Goal: Find specific page/section: Find specific page/section

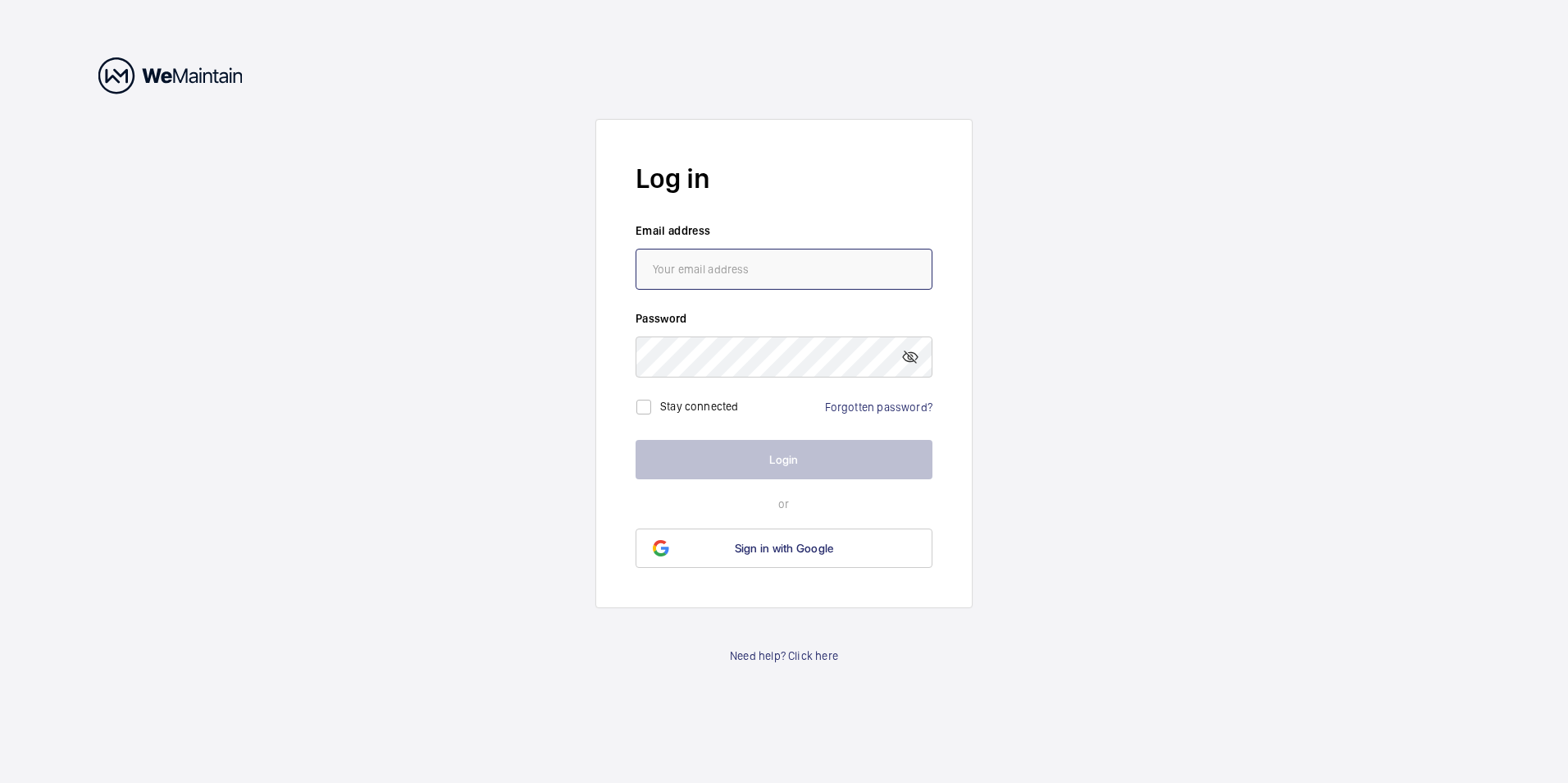
click at [779, 275] on input "email" at bounding box center [784, 268] width 297 height 41
click at [787, 279] on input "email" at bounding box center [784, 268] width 297 height 41
type input "[PERSON_NAME][EMAIL_ADDRESS][DOMAIN_NAME]"
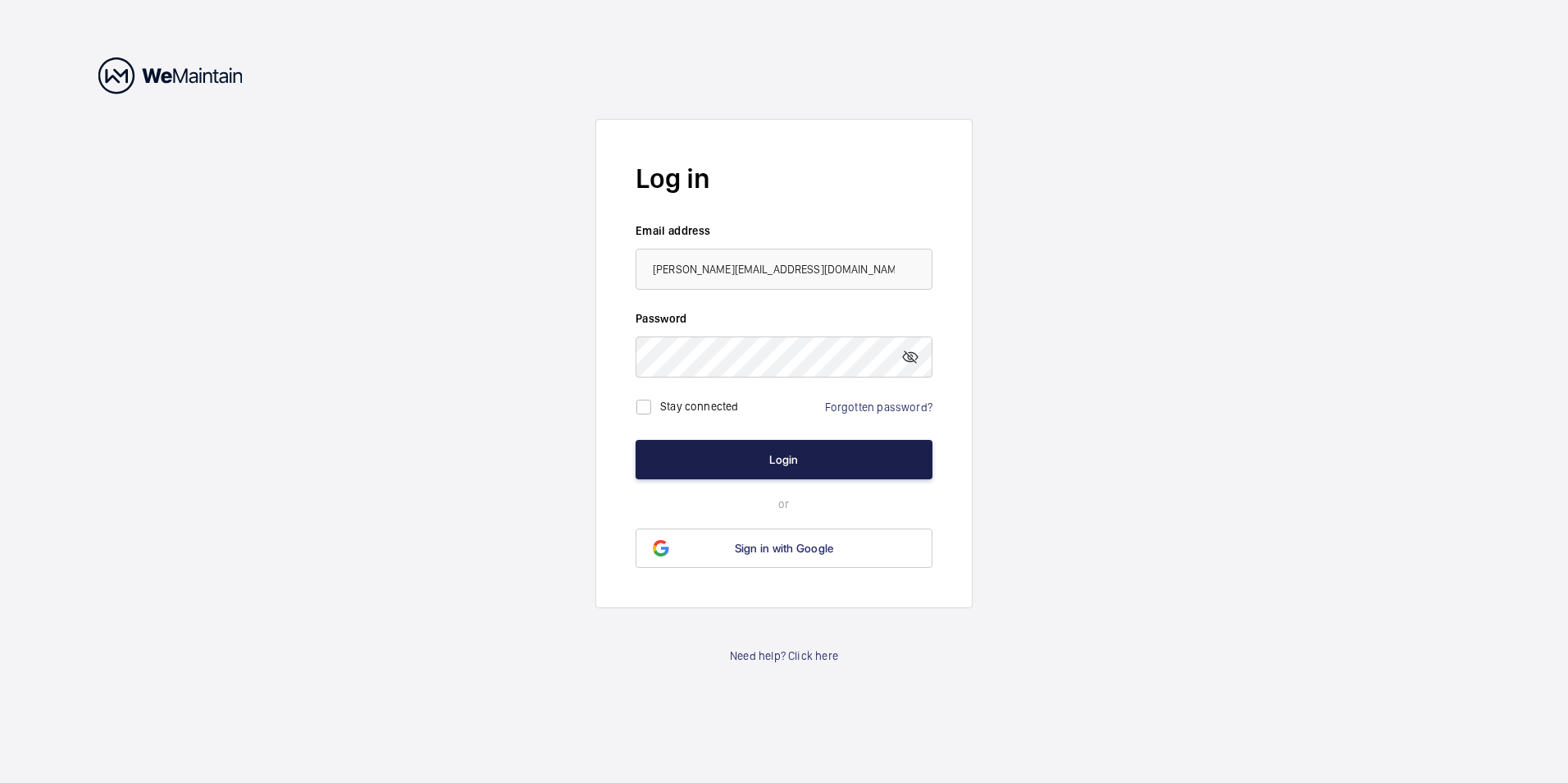
click at [779, 460] on button "Login" at bounding box center [784, 459] width 297 height 39
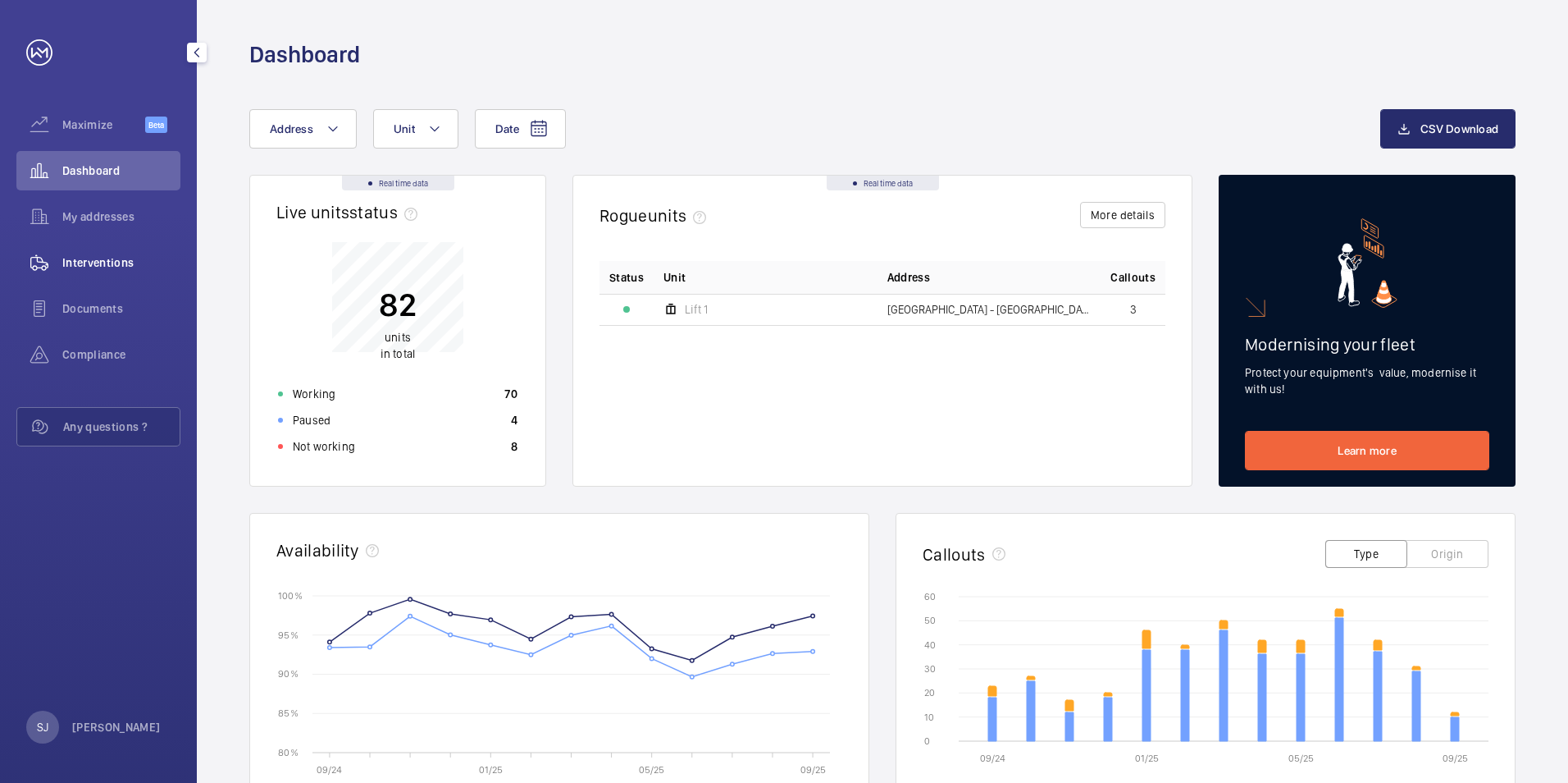
click at [136, 268] on span "Interventions" at bounding box center [121, 262] width 118 height 16
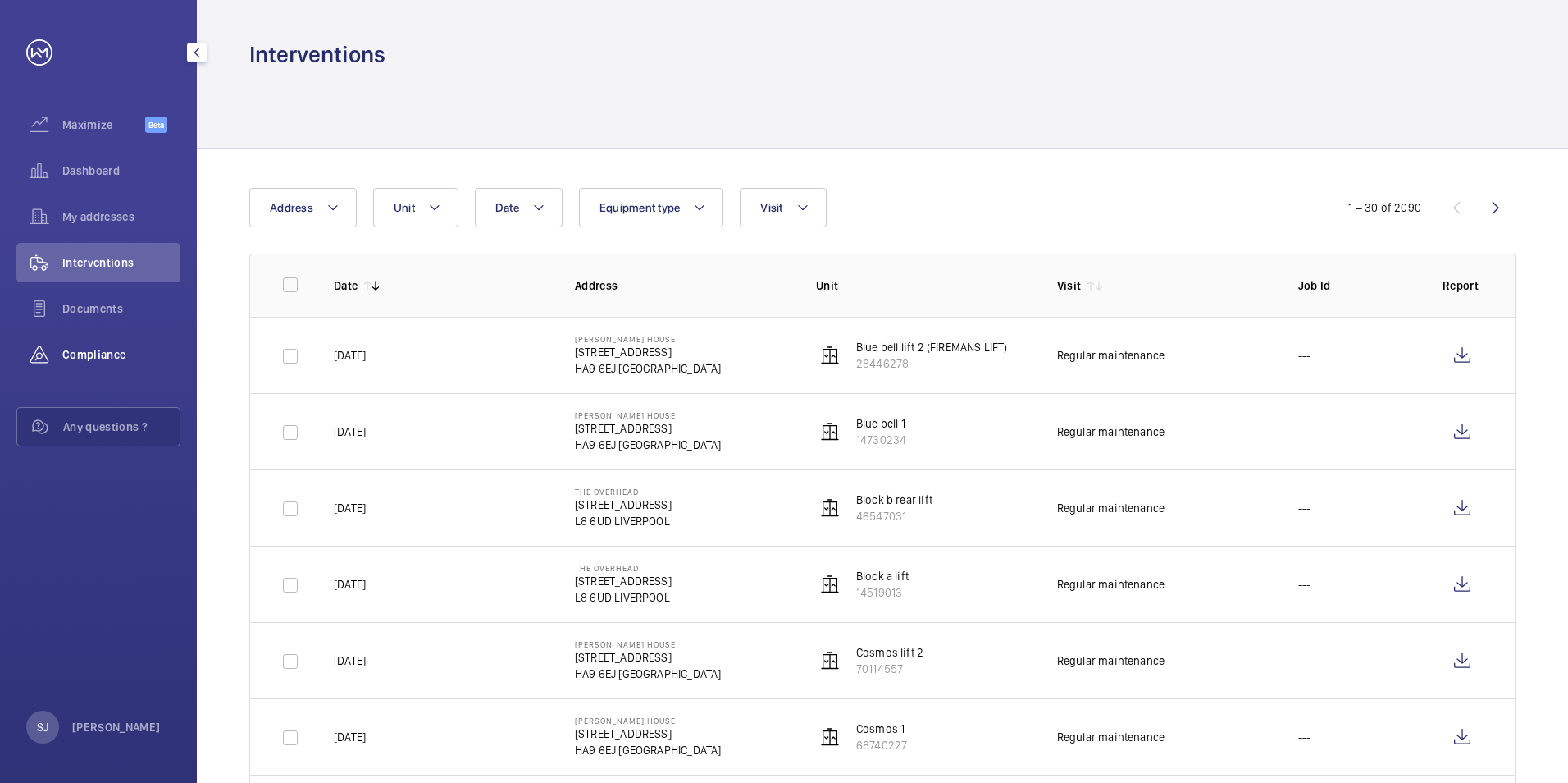
click at [140, 345] on div "Compliance" at bounding box center [98, 354] width 164 height 39
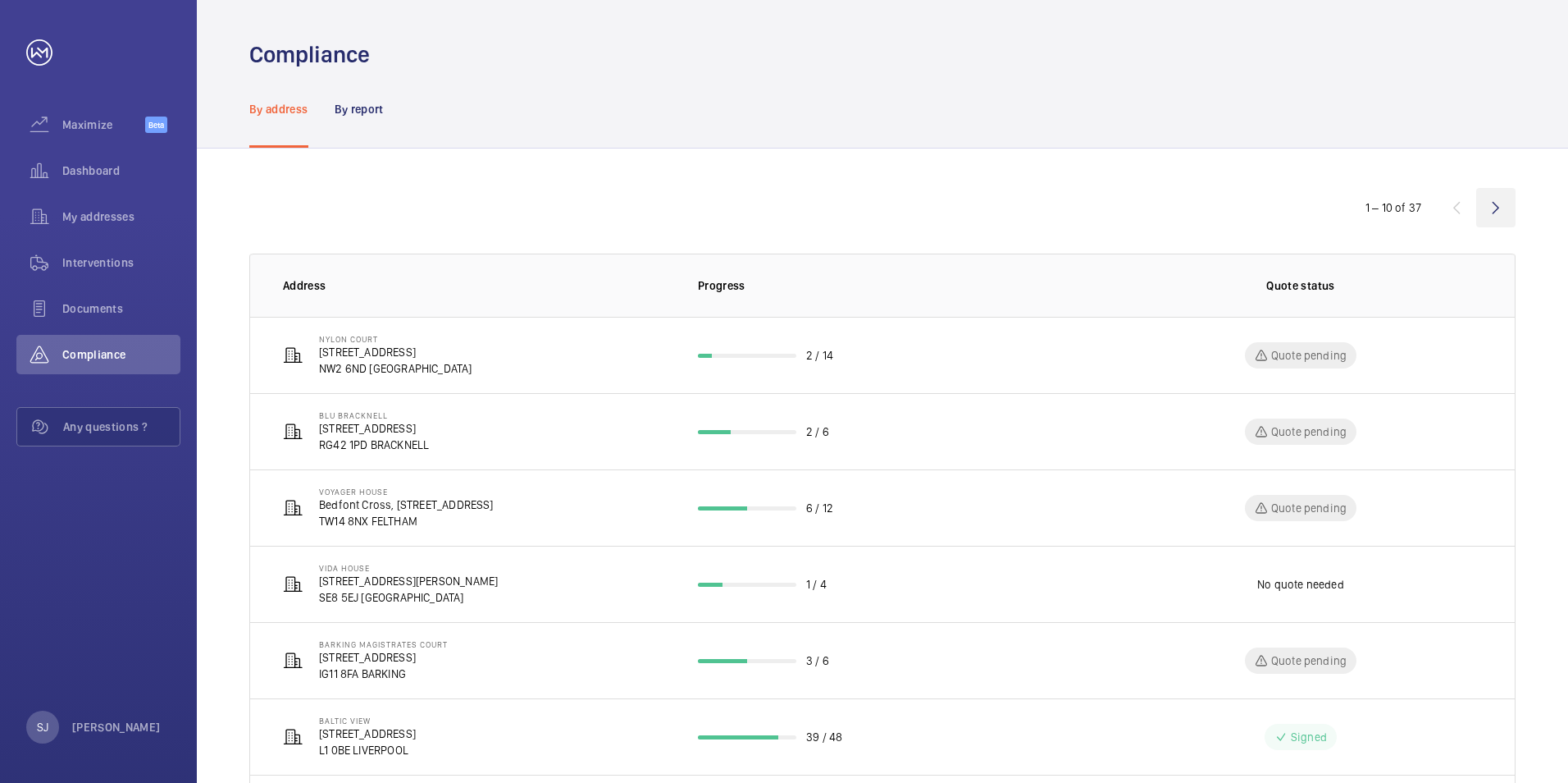
click at [1489, 201] on wm-front-icon-button at bounding box center [1495, 207] width 39 height 39
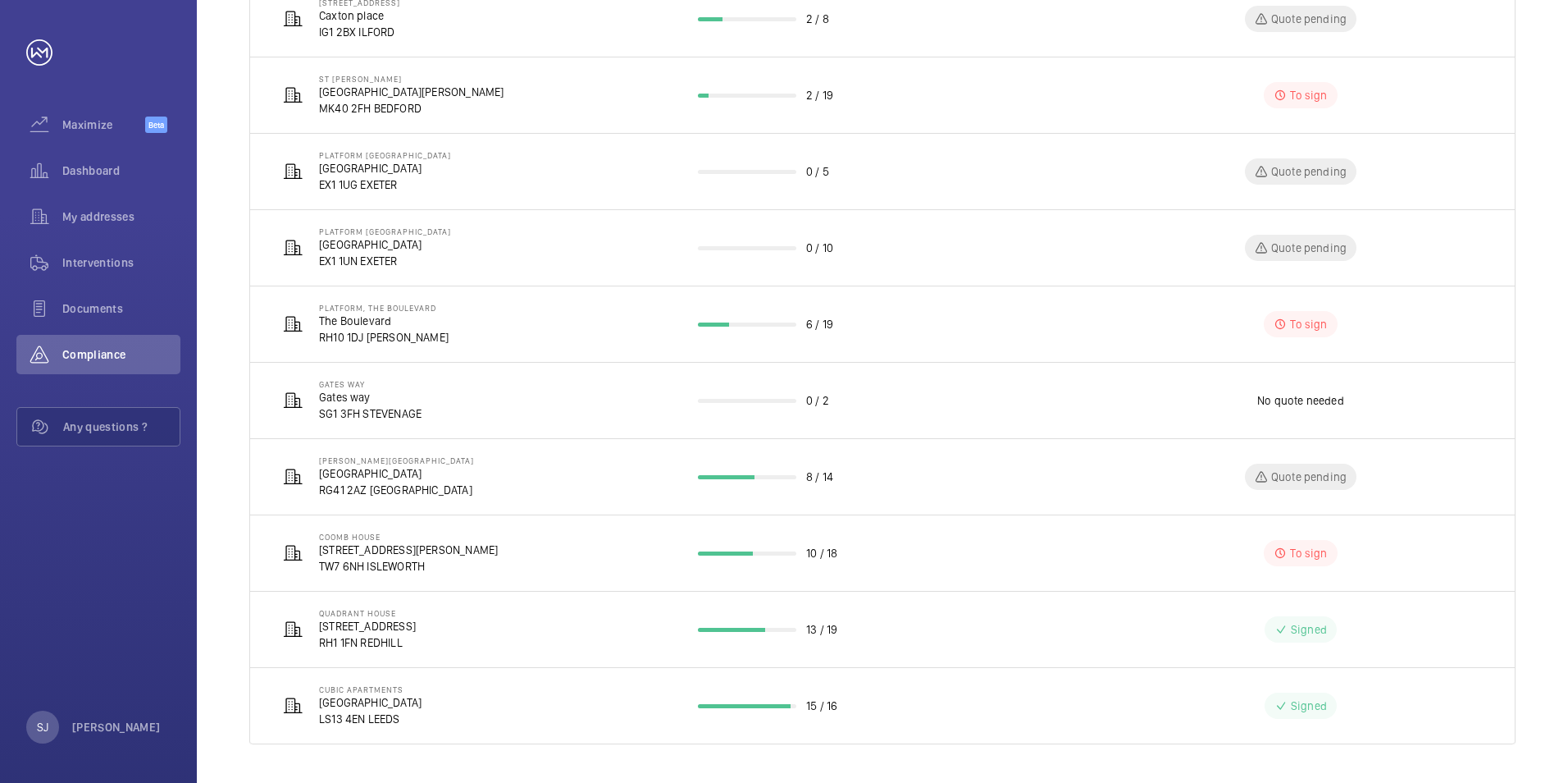
scroll to position [337, 0]
click at [85, 174] on span "Dashboard" at bounding box center [121, 170] width 118 height 16
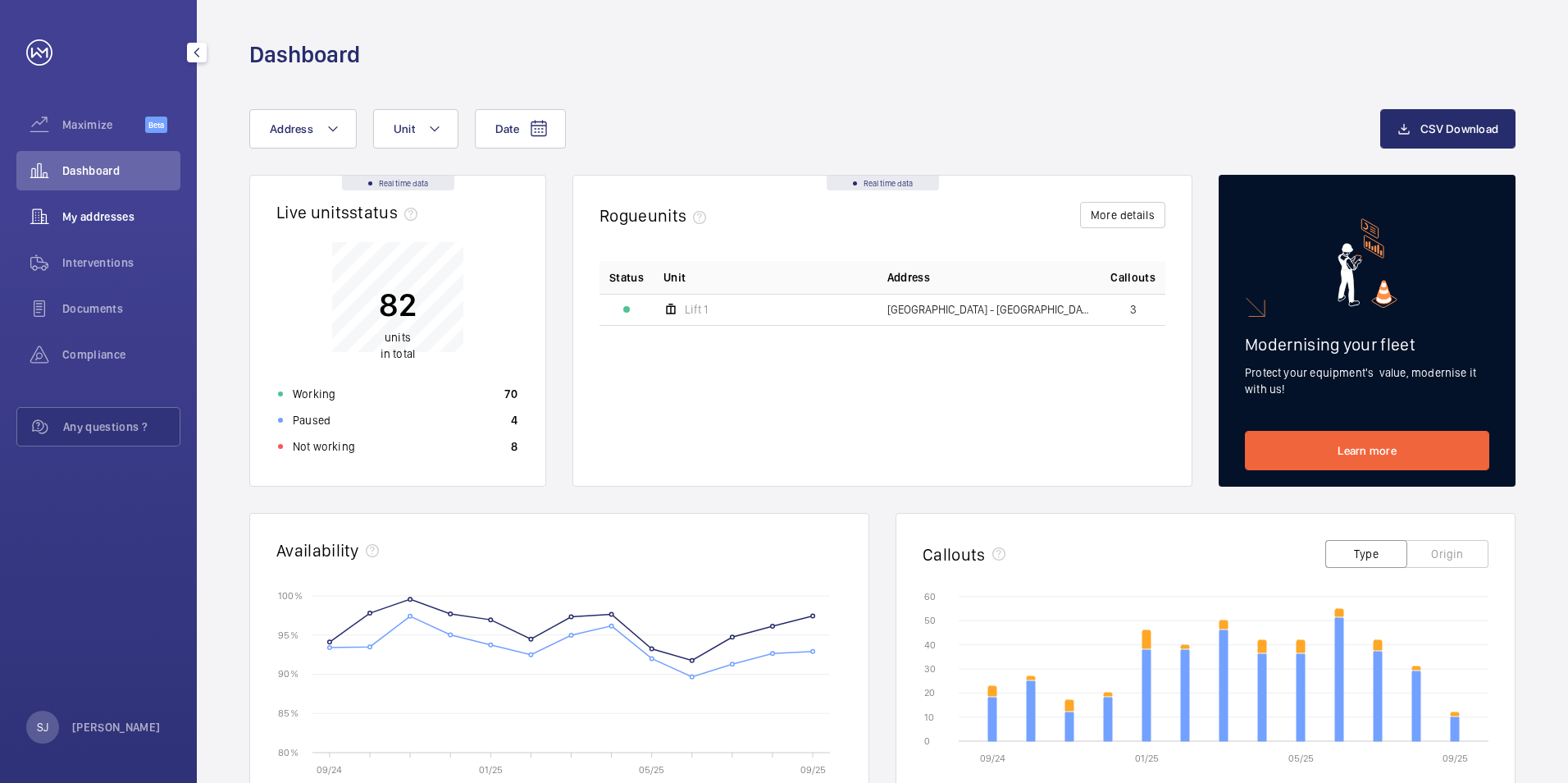
click at [94, 223] on span "My addresses" at bounding box center [121, 216] width 118 height 16
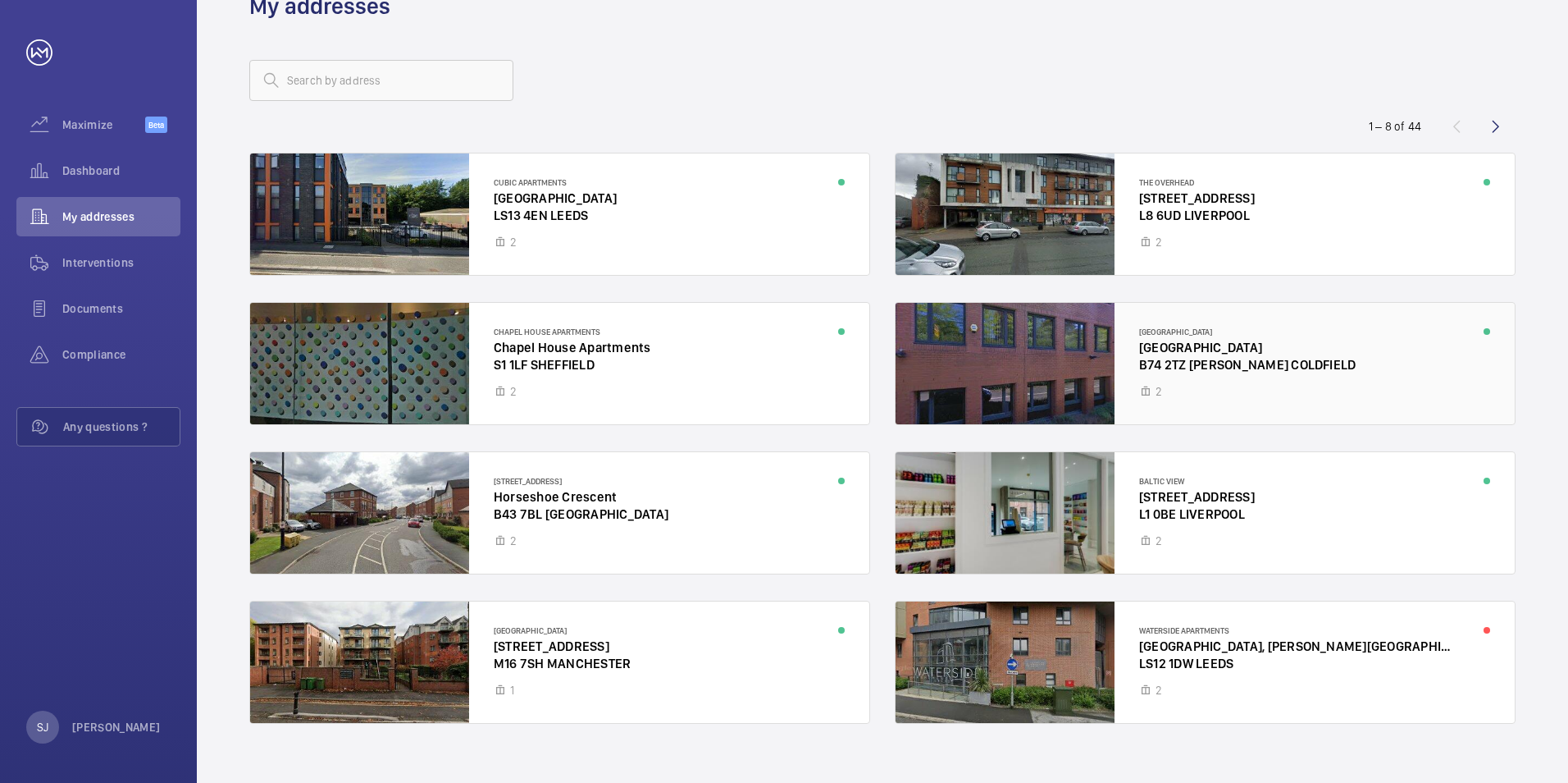
scroll to position [72, 0]
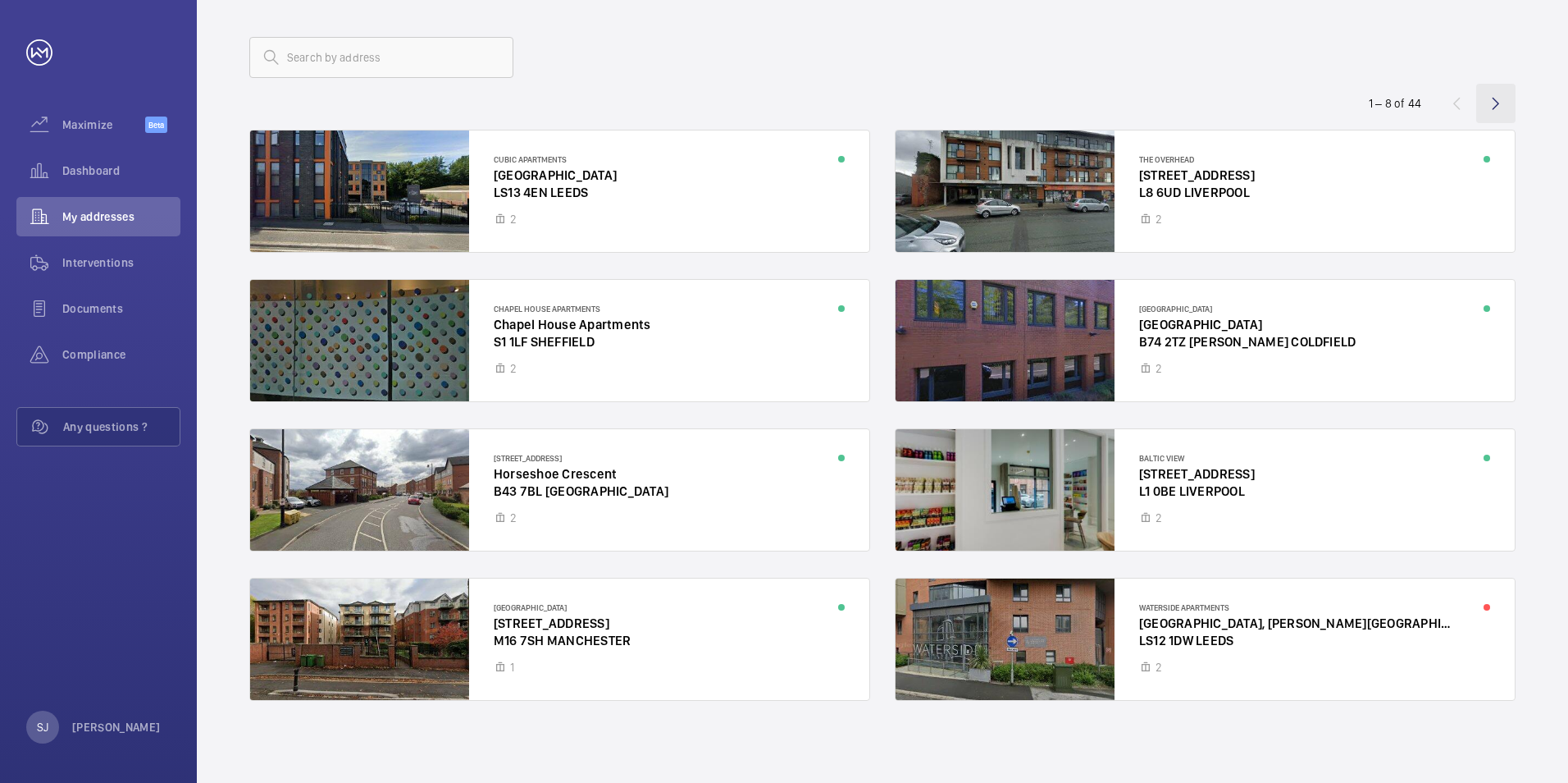
click at [1500, 93] on wm-front-icon-button at bounding box center [1495, 103] width 39 height 39
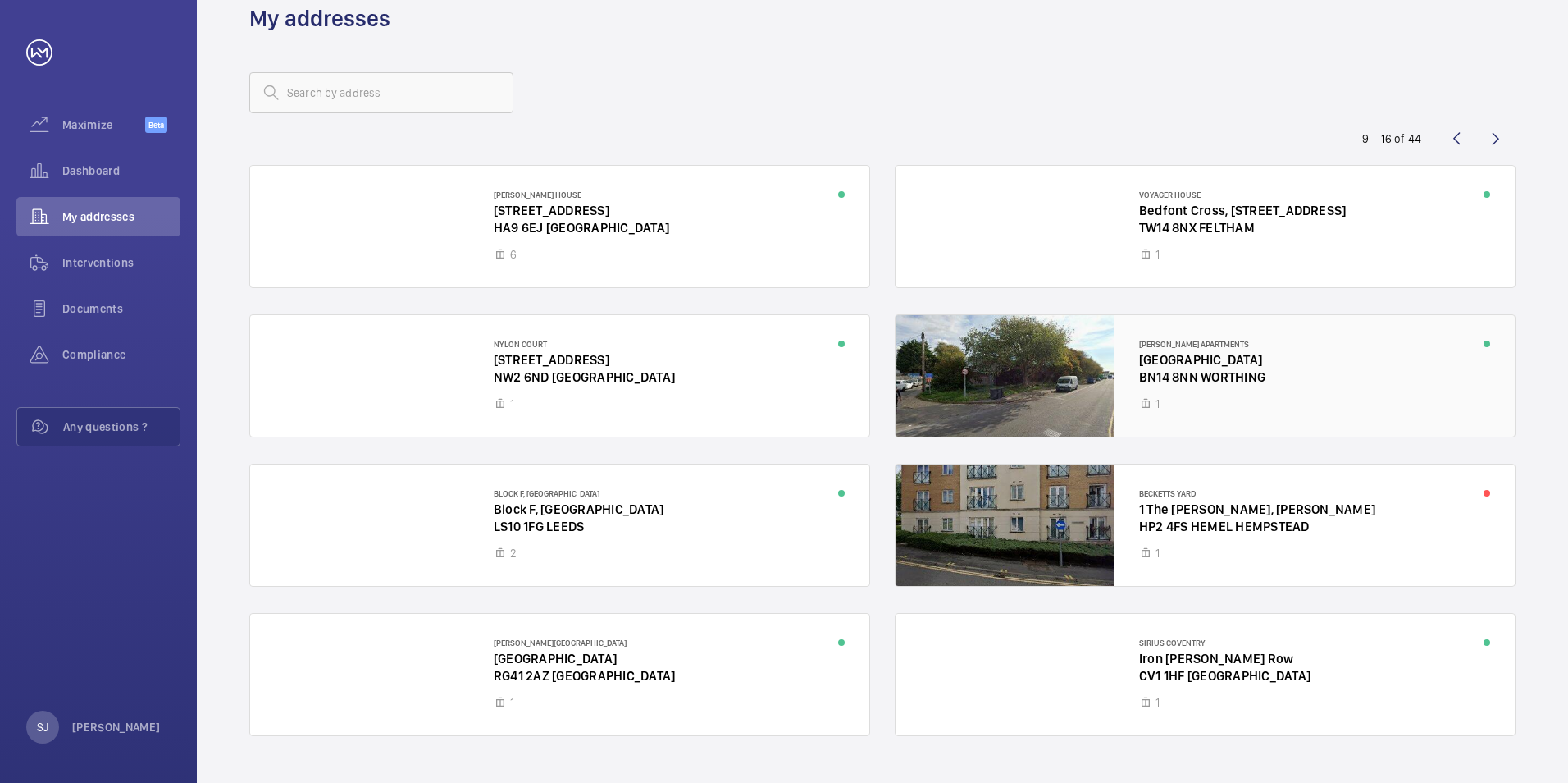
scroll to position [72, 0]
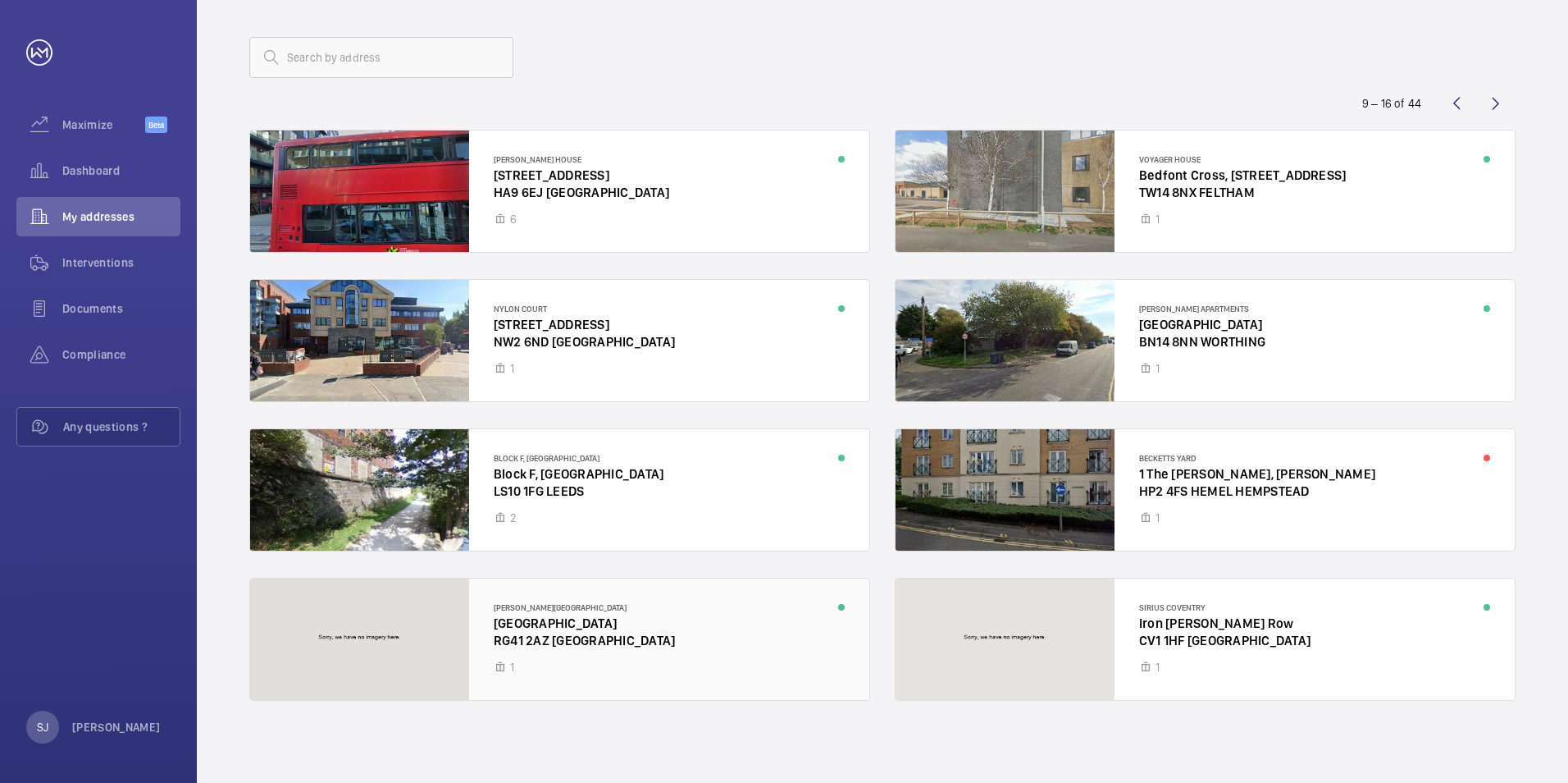
click at [632, 616] on div at bounding box center [559, 639] width 619 height 121
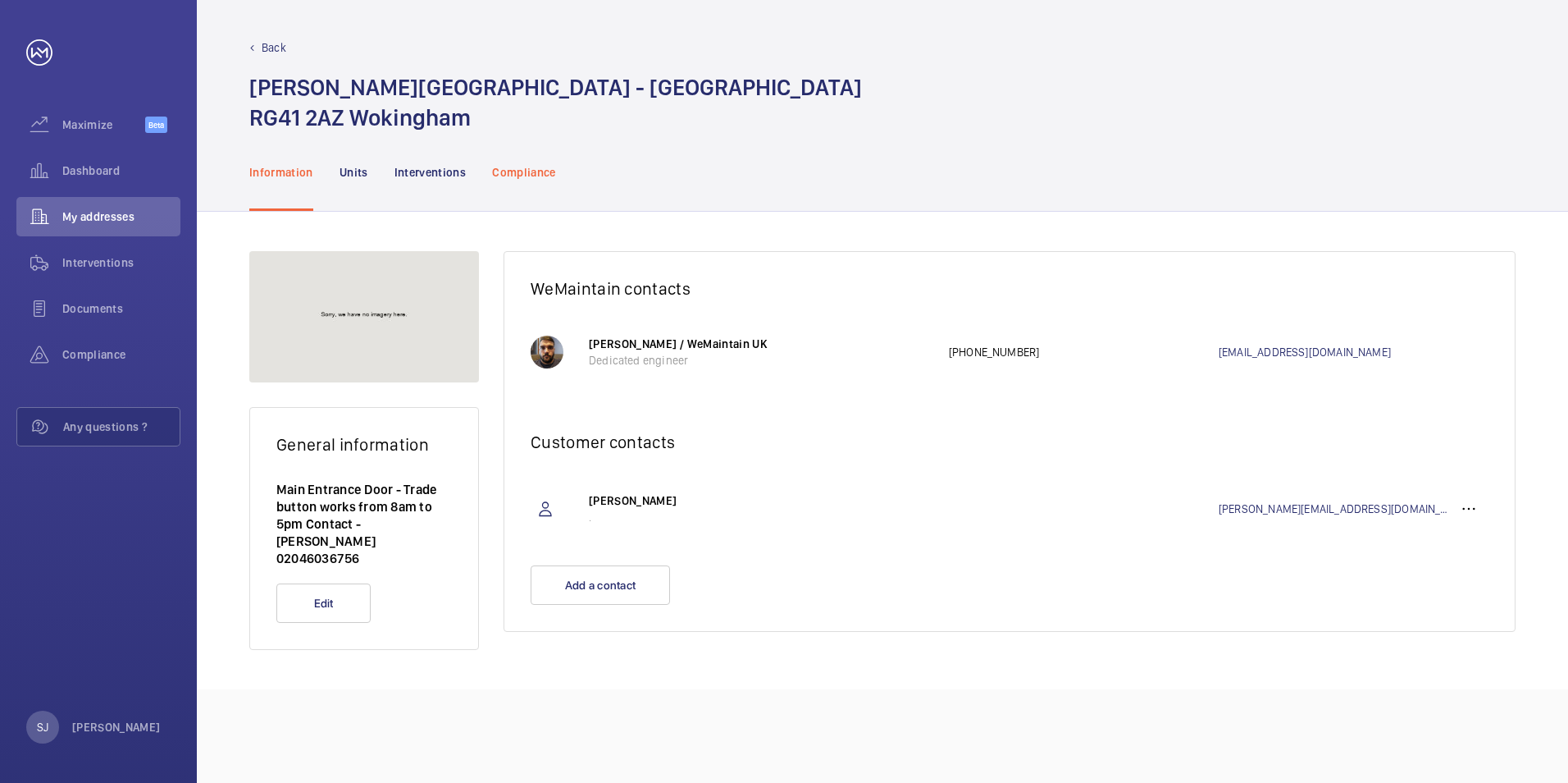
click at [513, 172] on p "Compliance" at bounding box center [524, 172] width 64 height 16
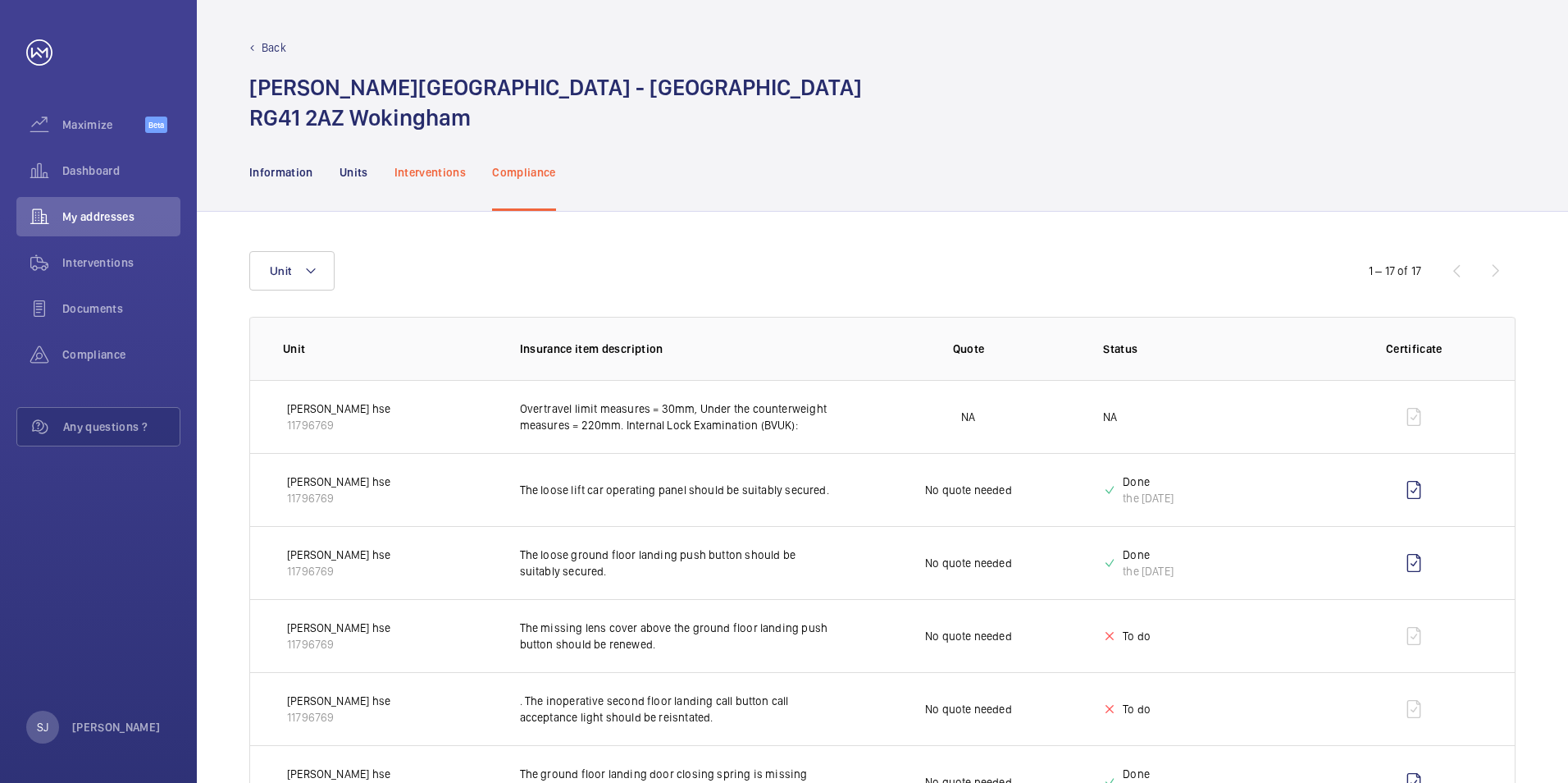
click at [454, 178] on p "Interventions" at bounding box center [430, 172] width 73 height 16
